Goal: Task Accomplishment & Management: Manage account settings

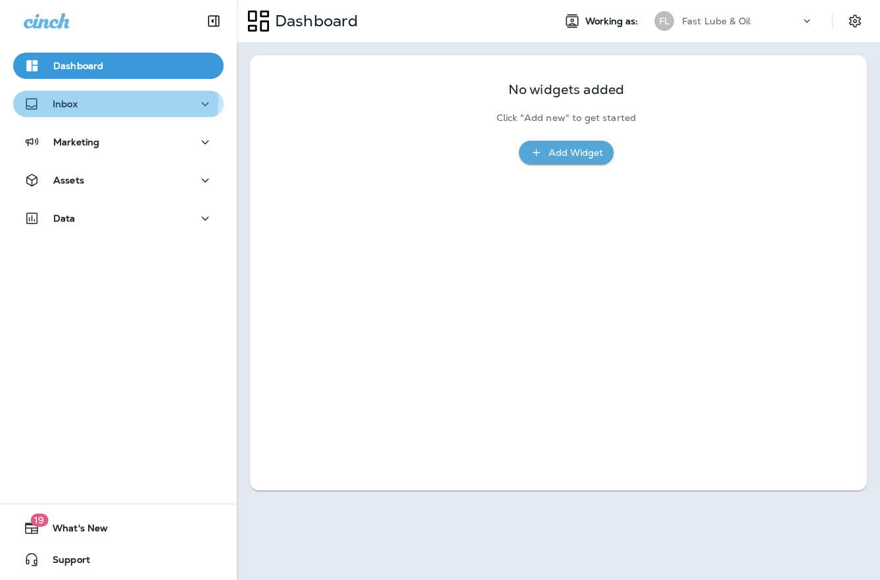
click at [107, 100] on div "Inbox" at bounding box center [118, 104] width 189 height 16
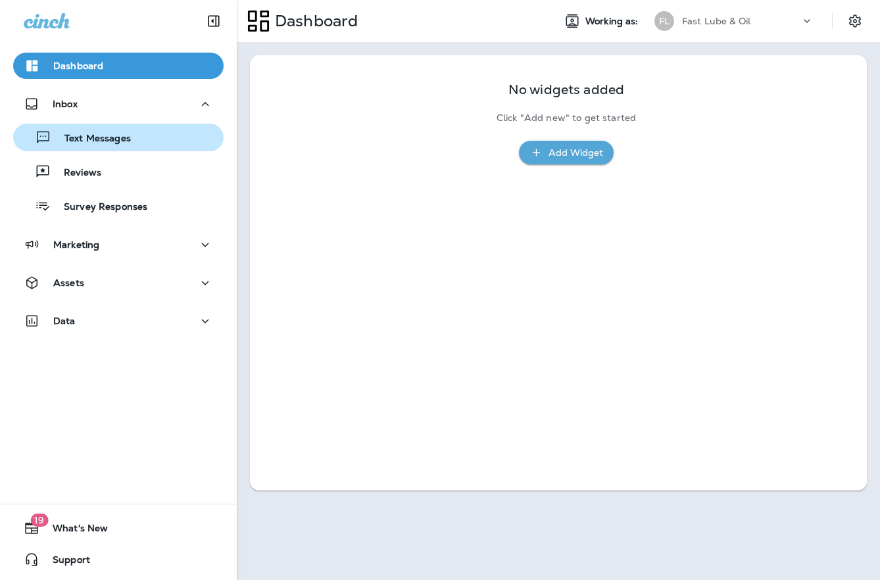
click at [108, 133] on p "Text Messages" at bounding box center [91, 139] width 80 height 12
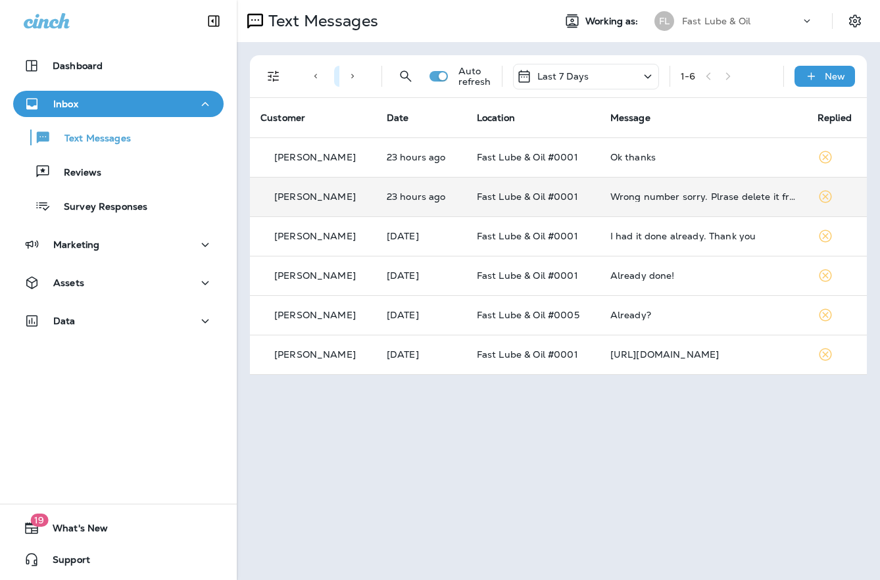
click at [471, 182] on td "Fast Lube & Oil #0001" at bounding box center [532, 196] width 133 height 39
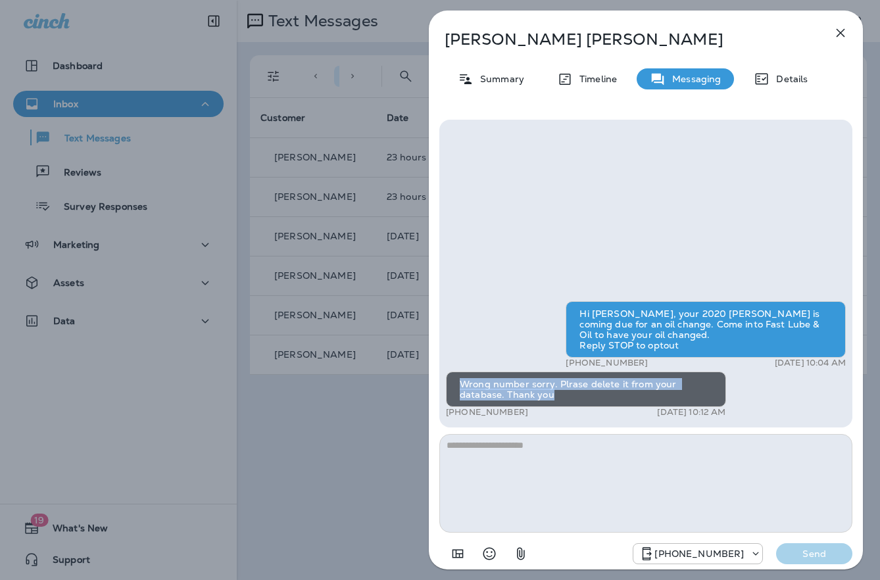
drag, startPoint x: 464, startPoint y: 379, endPoint x: 705, endPoint y: 398, distance: 242.1
click at [705, 398] on div "Wrong number sorry. Plrase delete it from your database. Thank you" at bounding box center [586, 389] width 280 height 36
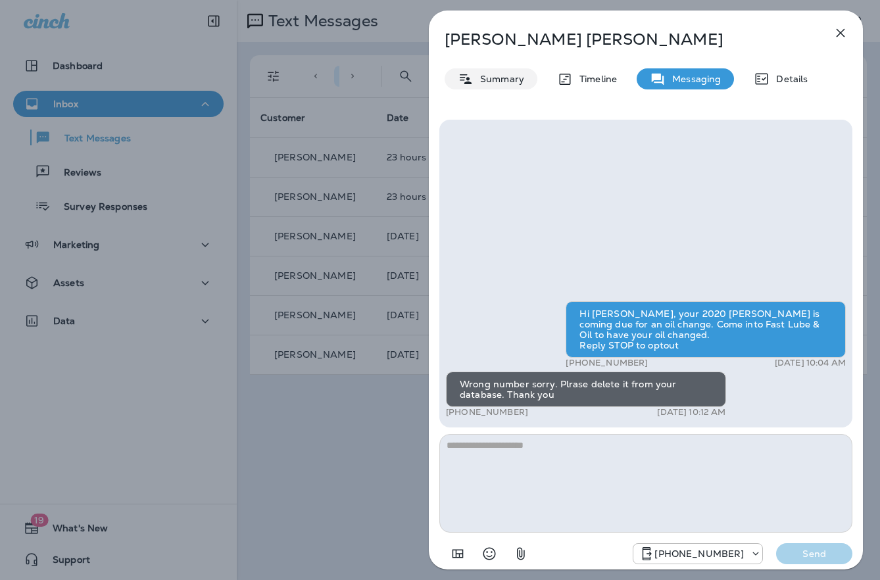
click at [500, 85] on div "Summary" at bounding box center [490, 78] width 93 height 21
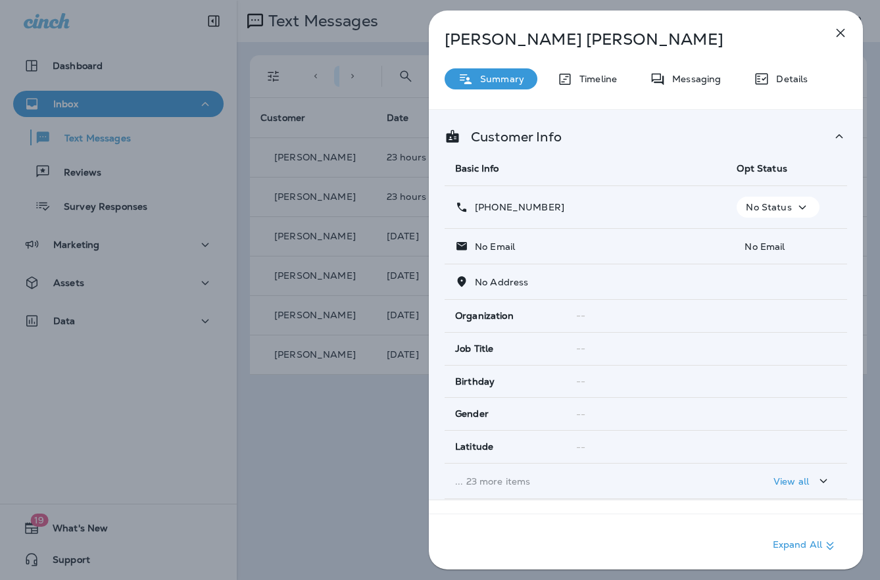
drag, startPoint x: 477, startPoint y: 204, endPoint x: 577, endPoint y: 210, distance: 100.8
click at [577, 210] on div "+1 (360) 751-2036" at bounding box center [585, 208] width 260 height 14
drag, startPoint x: 443, startPoint y: 45, endPoint x: 539, endPoint y: 47, distance: 96.0
click at [539, 47] on div "John Larson" at bounding box center [624, 39] width 391 height 18
copy p "John Larson"
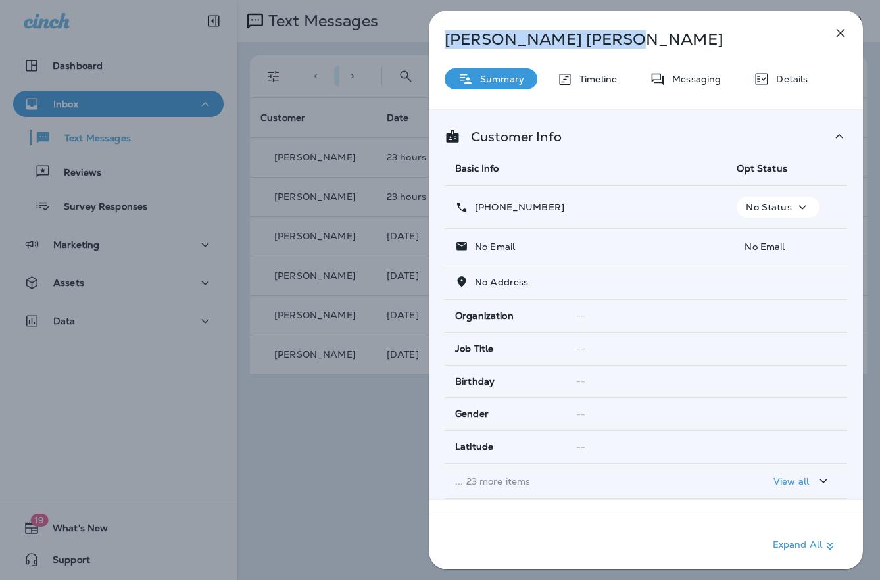
copy p "John Larson"
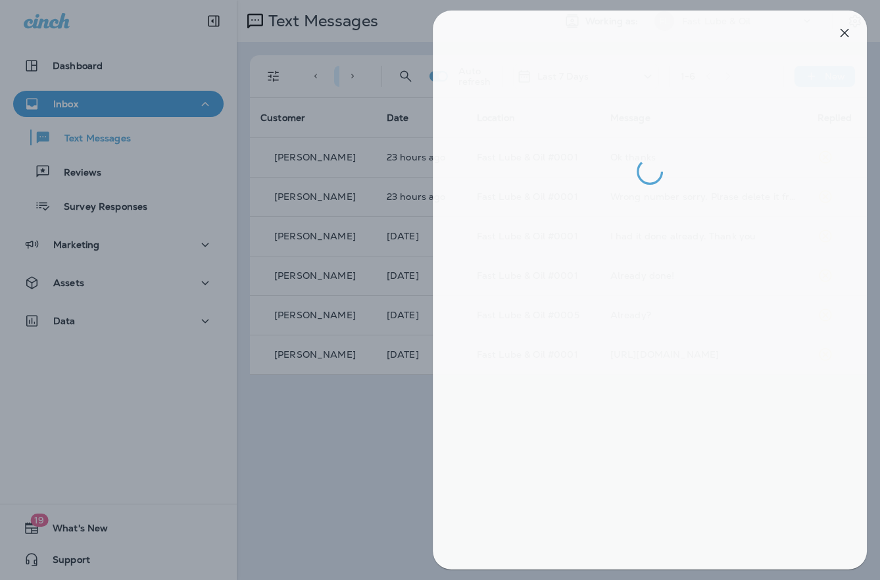
click at [194, 266] on div at bounding box center [444, 290] width 880 height 580
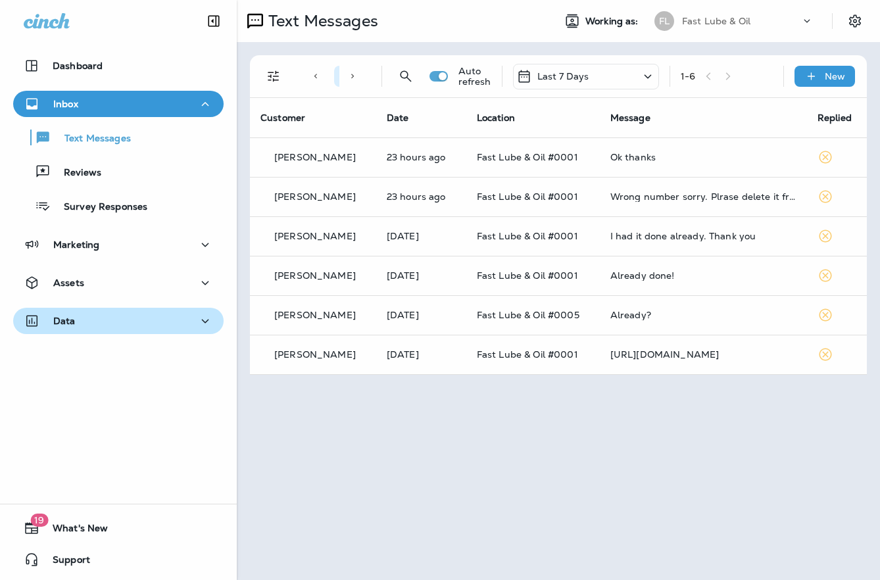
click at [105, 308] on div at bounding box center [440, 290] width 880 height 580
click at [83, 328] on div "Data" at bounding box center [118, 321] width 189 height 16
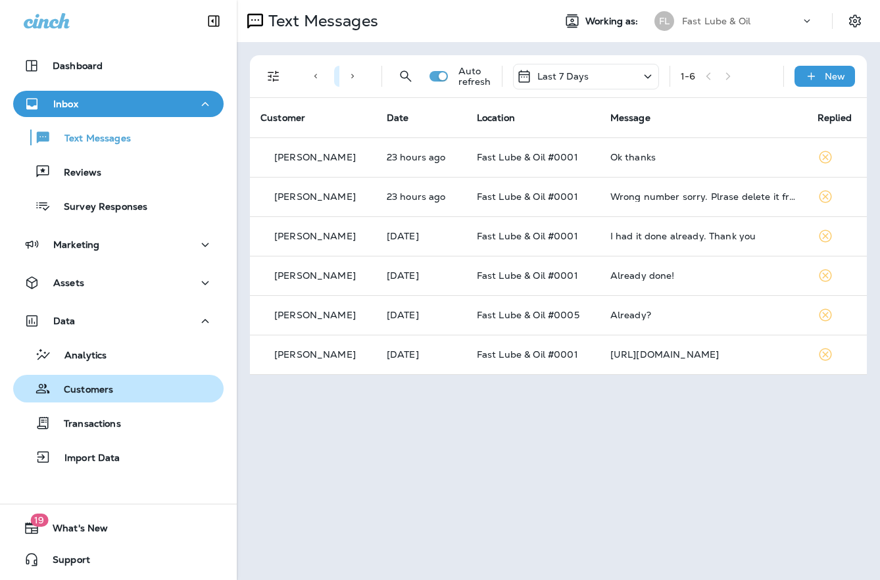
click at [110, 389] on p "Customers" at bounding box center [82, 390] width 62 height 12
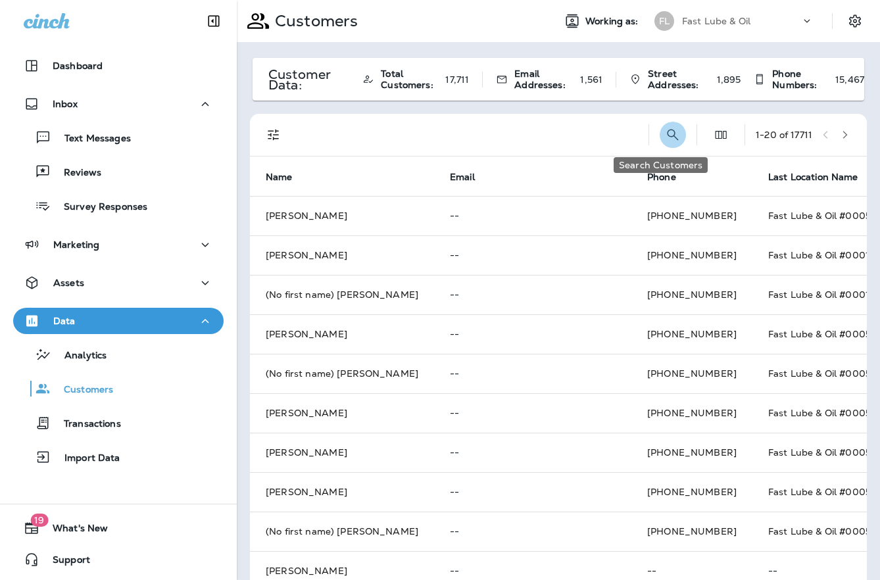
click at [665, 135] on icon "Search Customers" at bounding box center [673, 135] width 16 height 16
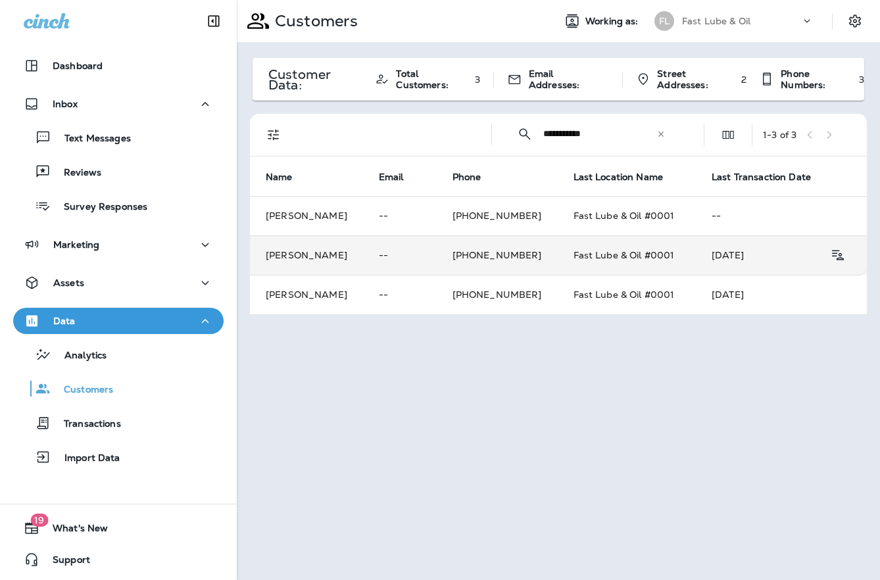
type input "**********"
click at [517, 261] on td "+1 (360) 751-2036" at bounding box center [497, 254] width 121 height 39
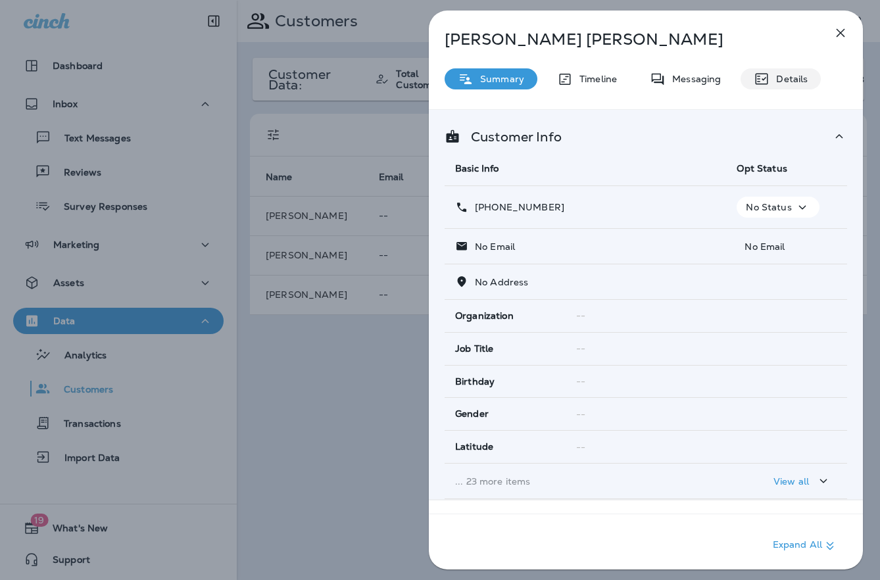
click at [771, 78] on p "Details" at bounding box center [788, 79] width 38 height 11
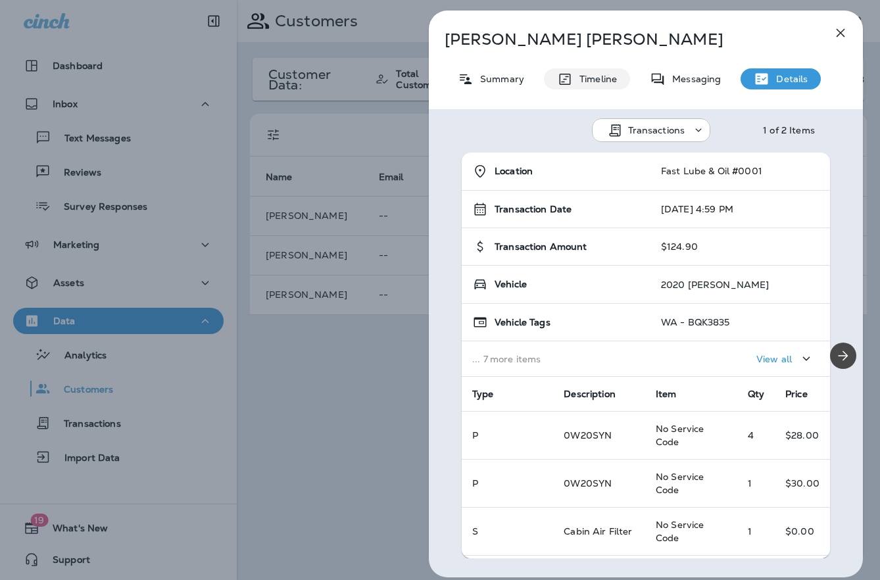
click at [619, 84] on div "Timeline" at bounding box center [587, 78] width 86 height 21
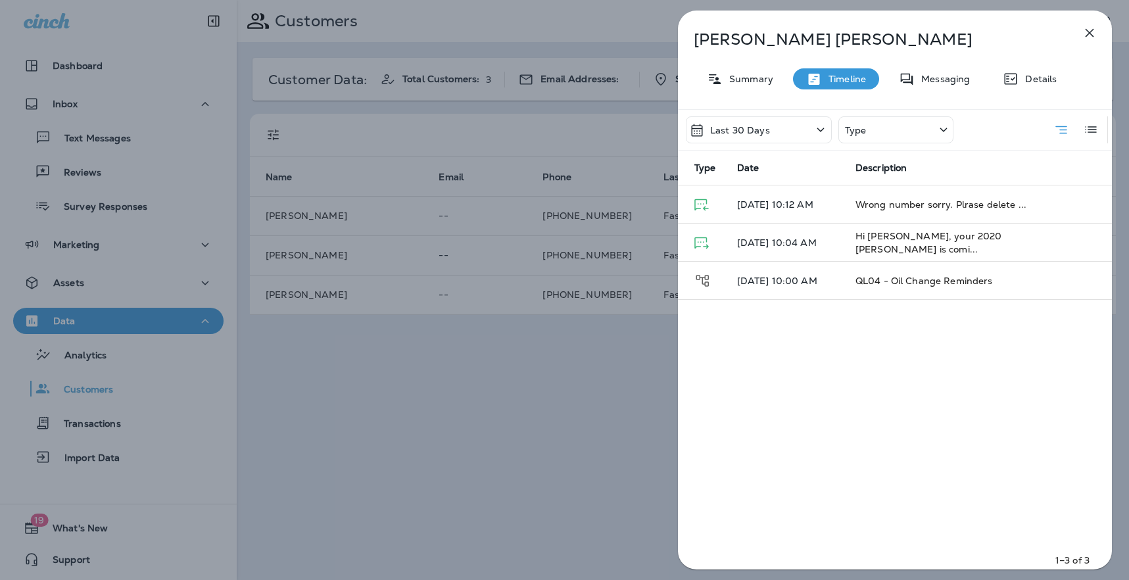
click at [483, 264] on div "John Larson Summary Timeline Messaging Details Last 30 Days Type Type Date Desc…" at bounding box center [564, 290] width 1129 height 580
